Goal: Navigation & Orientation: Find specific page/section

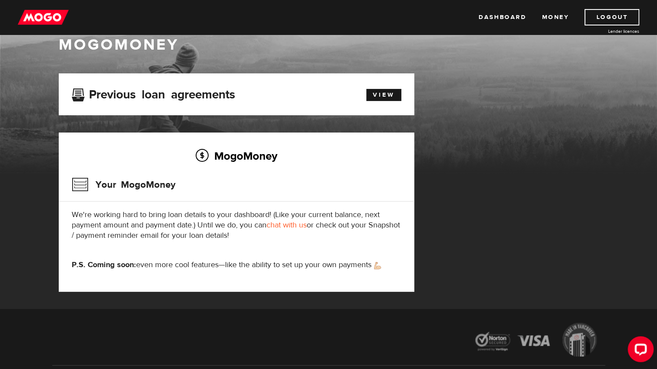
scroll to position [20, 0]
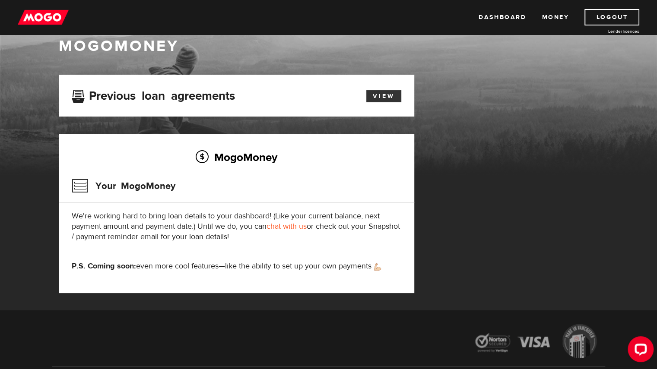
click at [381, 97] on link "View" at bounding box center [383, 96] width 35 height 12
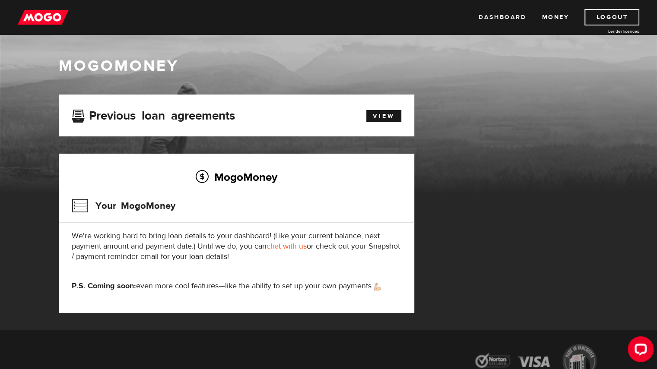
click at [501, 19] on link "Dashboard" at bounding box center [503, 17] width 48 height 16
